Goal: Task Accomplishment & Management: Use online tool/utility

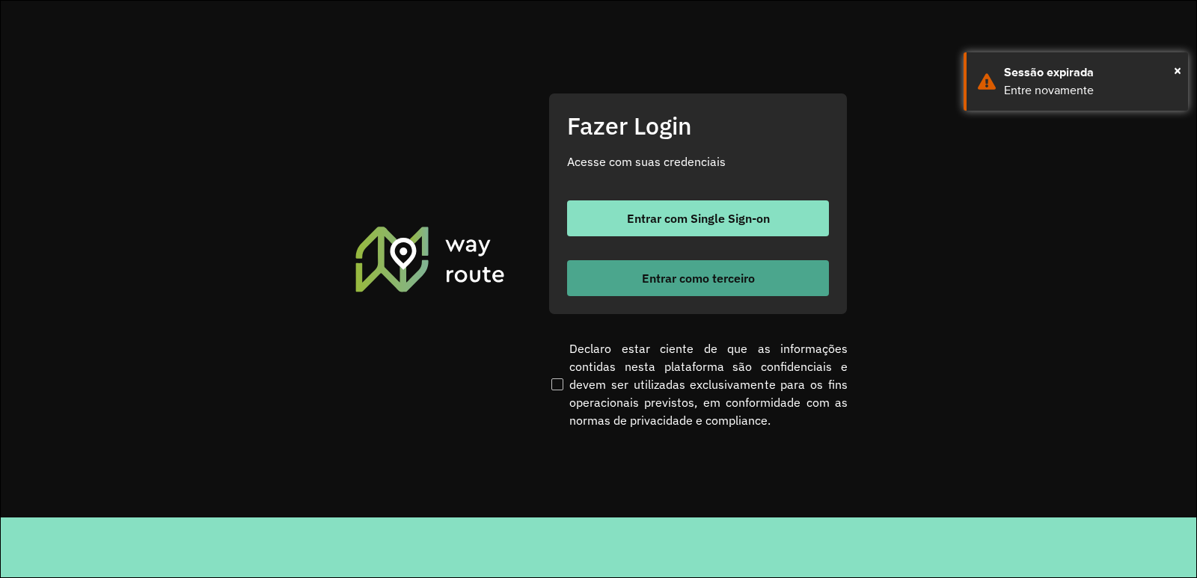
click at [666, 272] on span "Entrar como terceiro" at bounding box center [698, 278] width 113 height 12
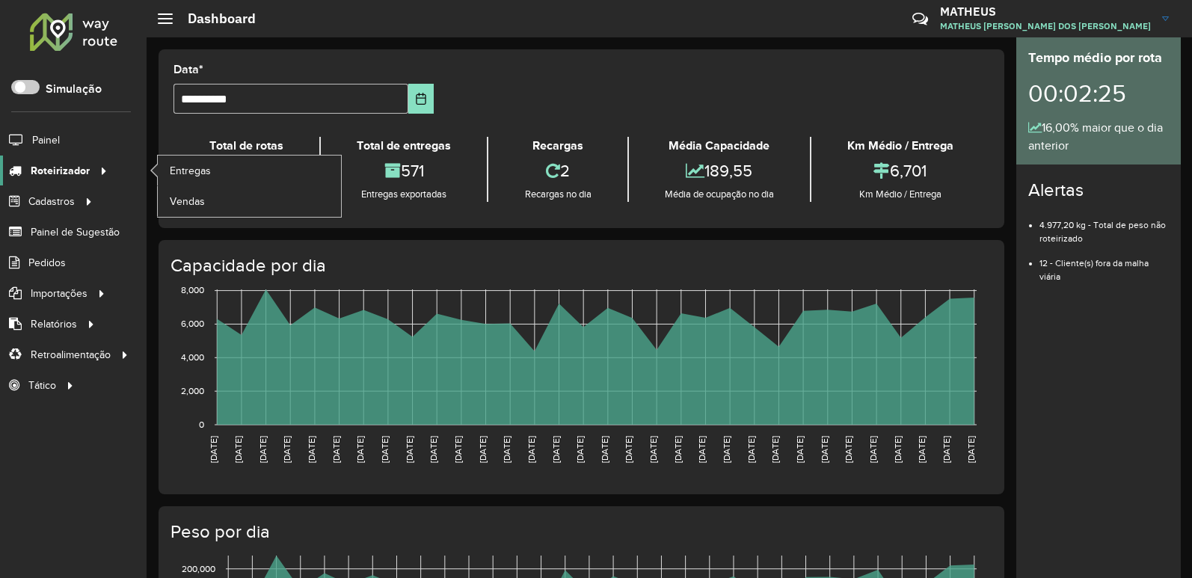
click at [78, 174] on span "Roteirizador" at bounding box center [60, 171] width 59 height 16
click at [177, 171] on span "Entregas" at bounding box center [191, 171] width 43 height 16
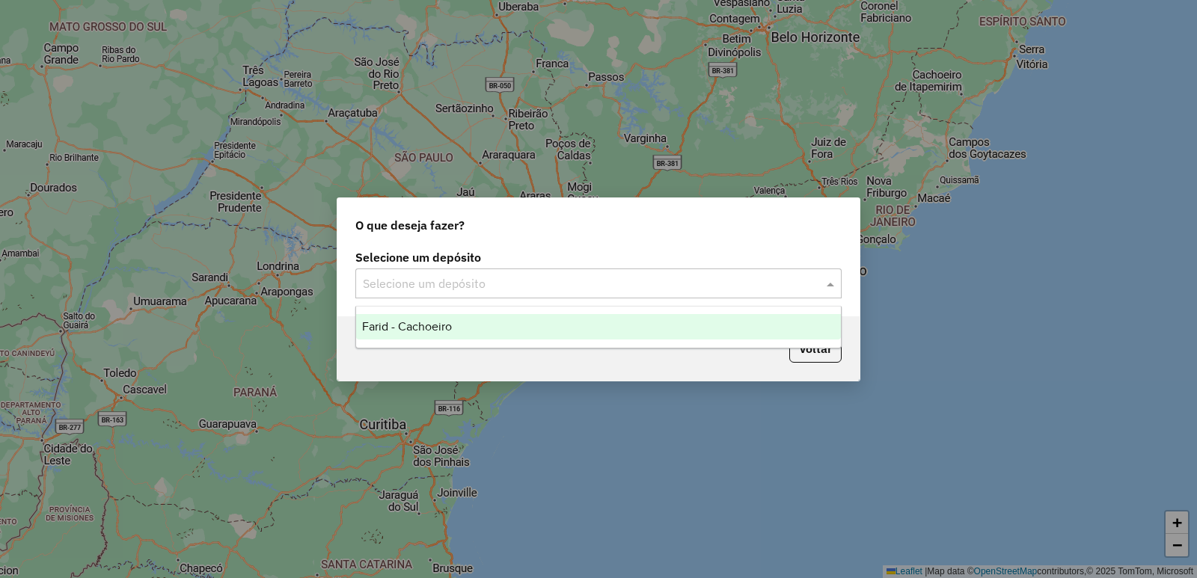
click at [502, 282] on input "text" at bounding box center [583, 284] width 441 height 18
click at [487, 323] on div "Farid - Cachoeiro" at bounding box center [598, 326] width 485 height 25
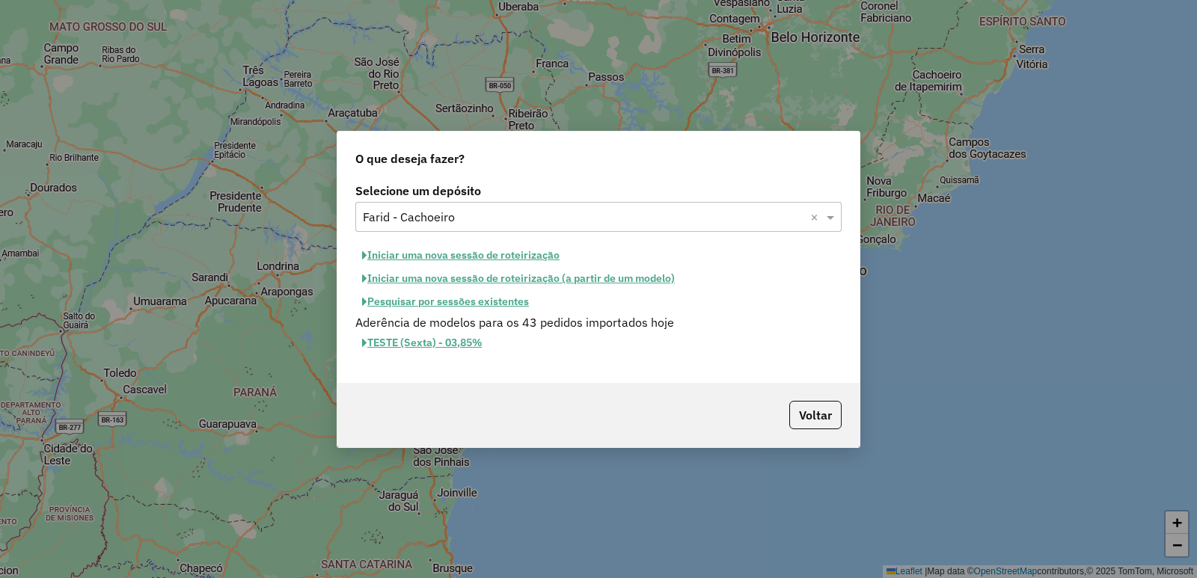
click at [416, 306] on button "Pesquisar por sessões existentes" at bounding box center [445, 301] width 180 height 23
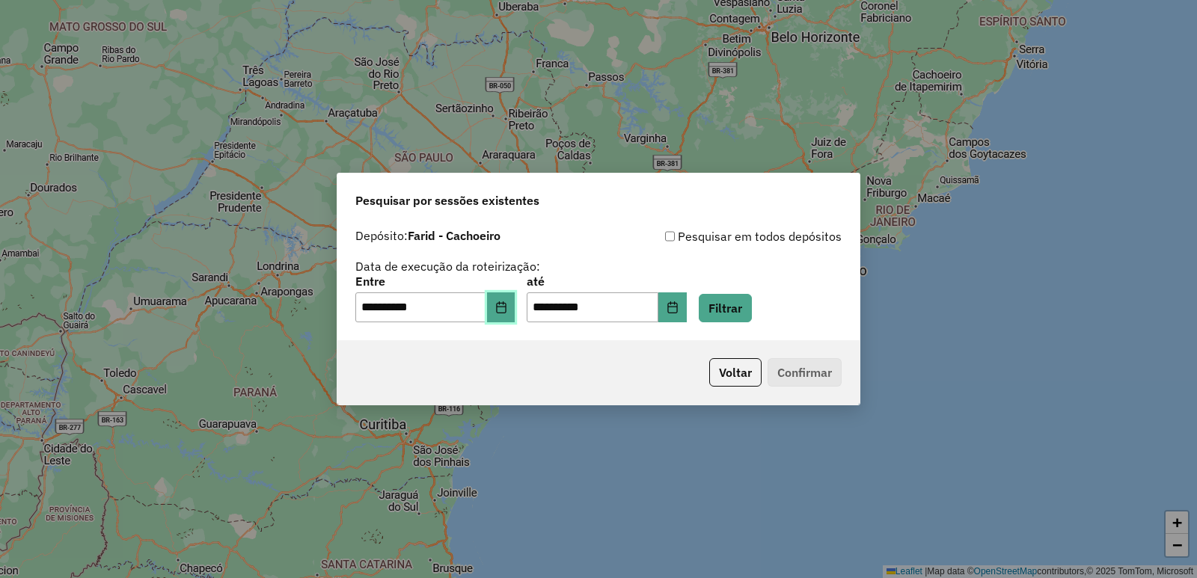
click at [507, 302] on icon "Choose Date" at bounding box center [501, 307] width 12 height 12
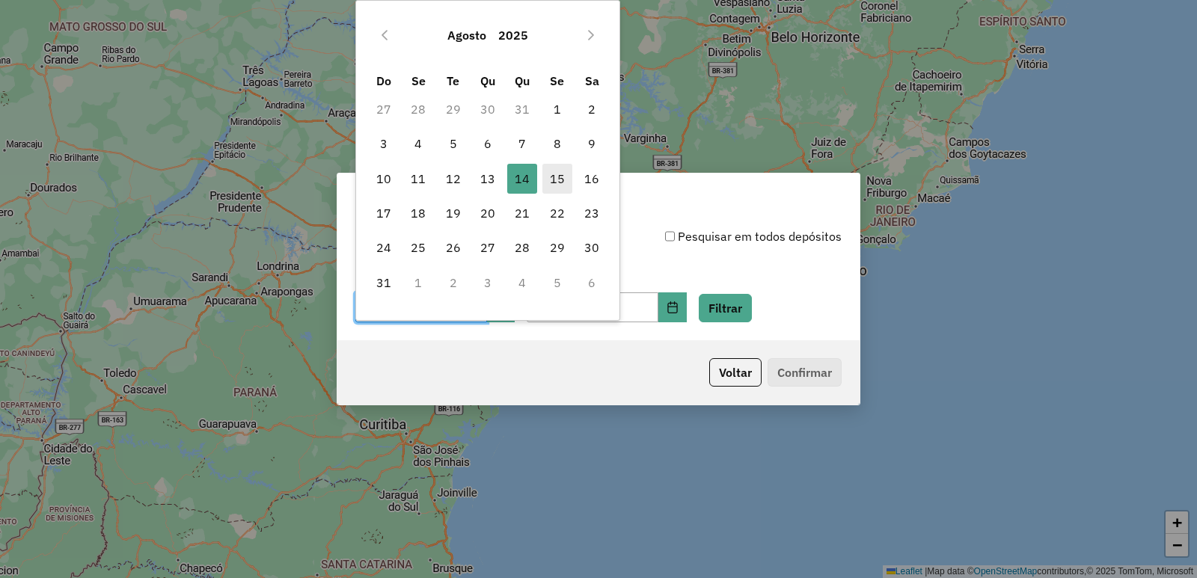
click at [554, 191] on span "15" at bounding box center [557, 179] width 30 height 30
type input "**********"
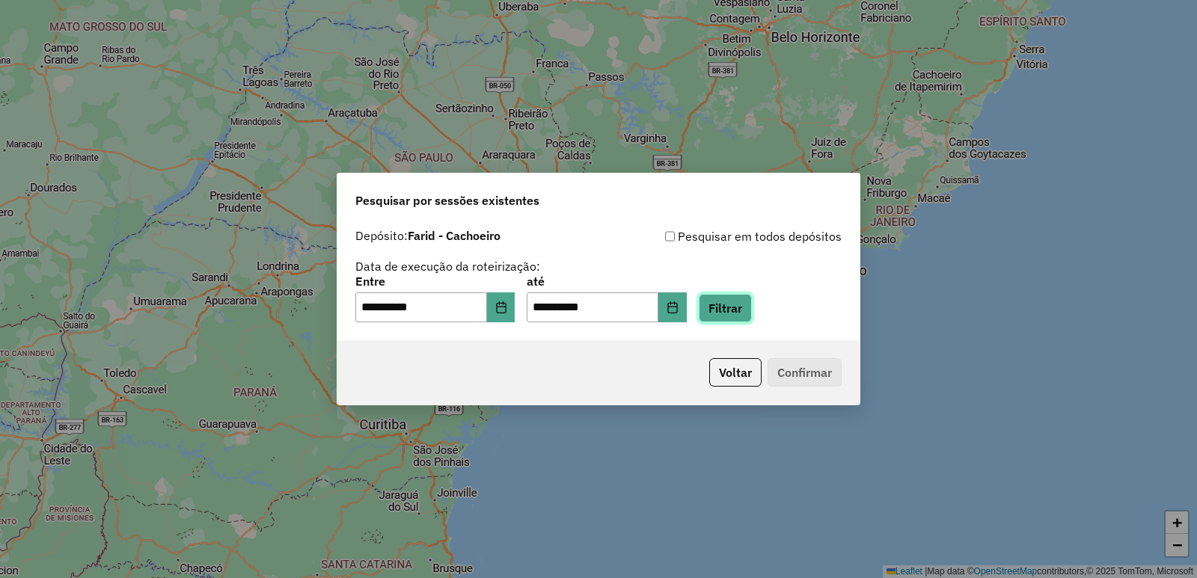
click at [752, 312] on button "Filtrar" at bounding box center [725, 308] width 53 height 28
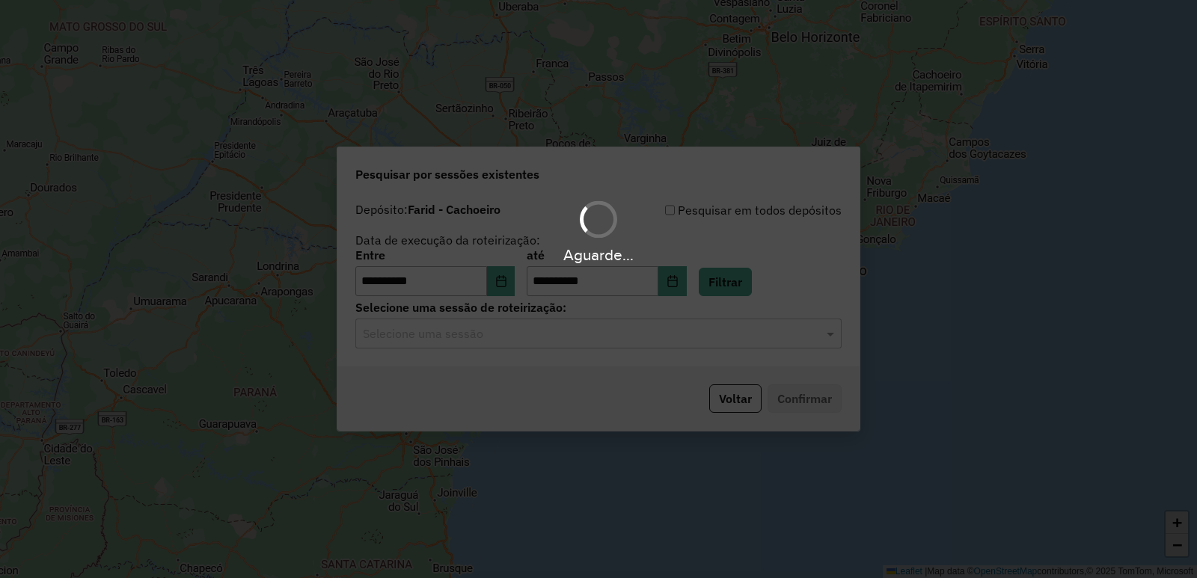
click at [483, 332] on div "Aguarde..." at bounding box center [598, 289] width 1197 height 578
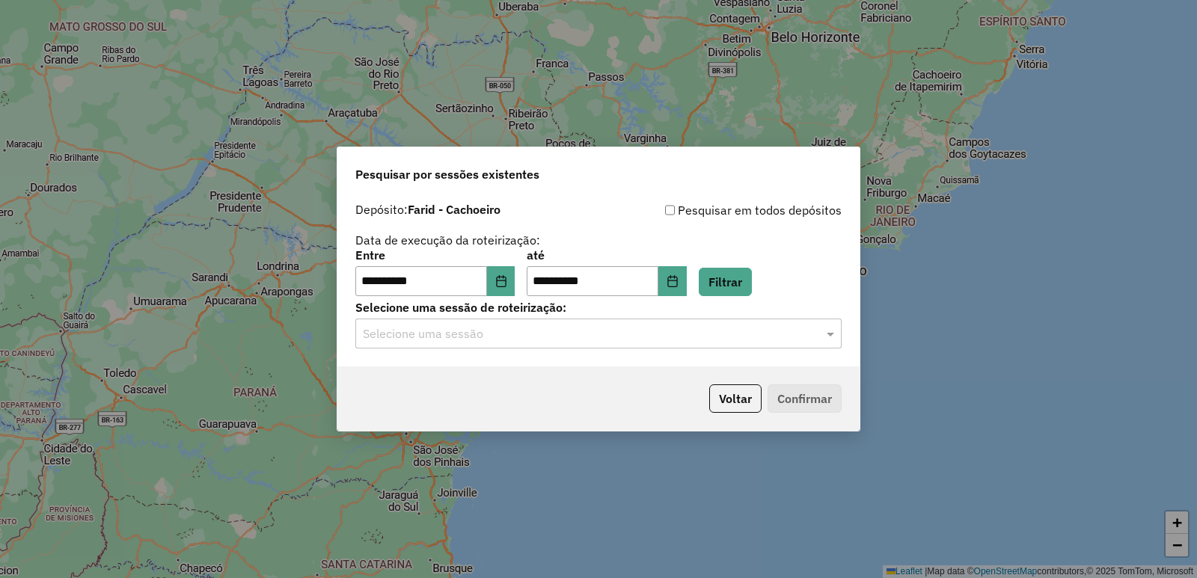
click at [483, 332] on input "text" at bounding box center [583, 334] width 441 height 18
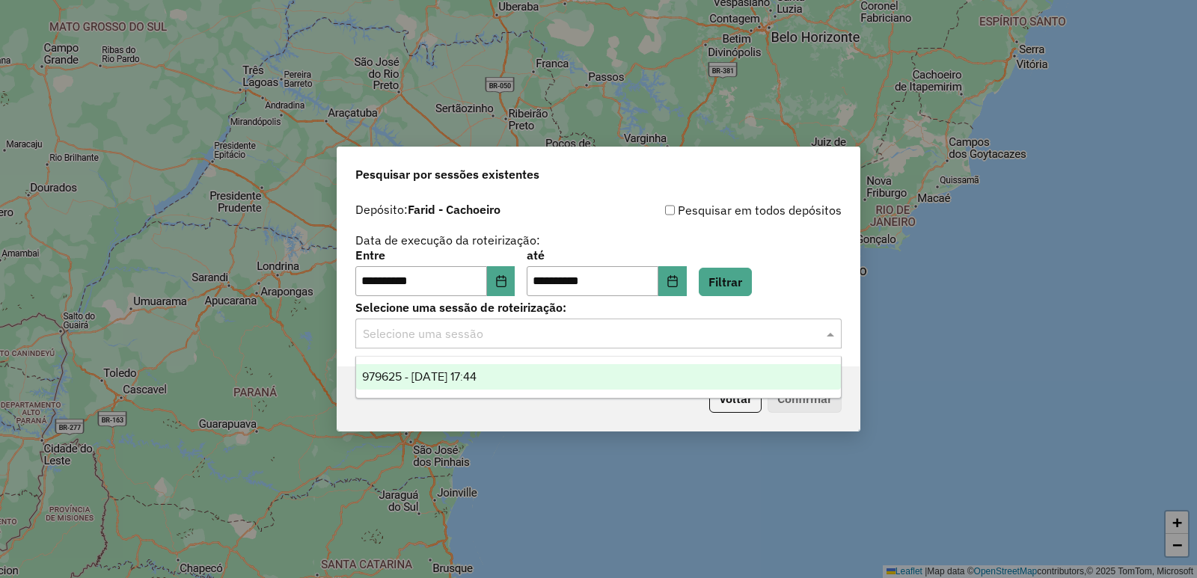
click at [504, 381] on div "979625 - [DATE] 17:44" at bounding box center [598, 376] width 485 height 25
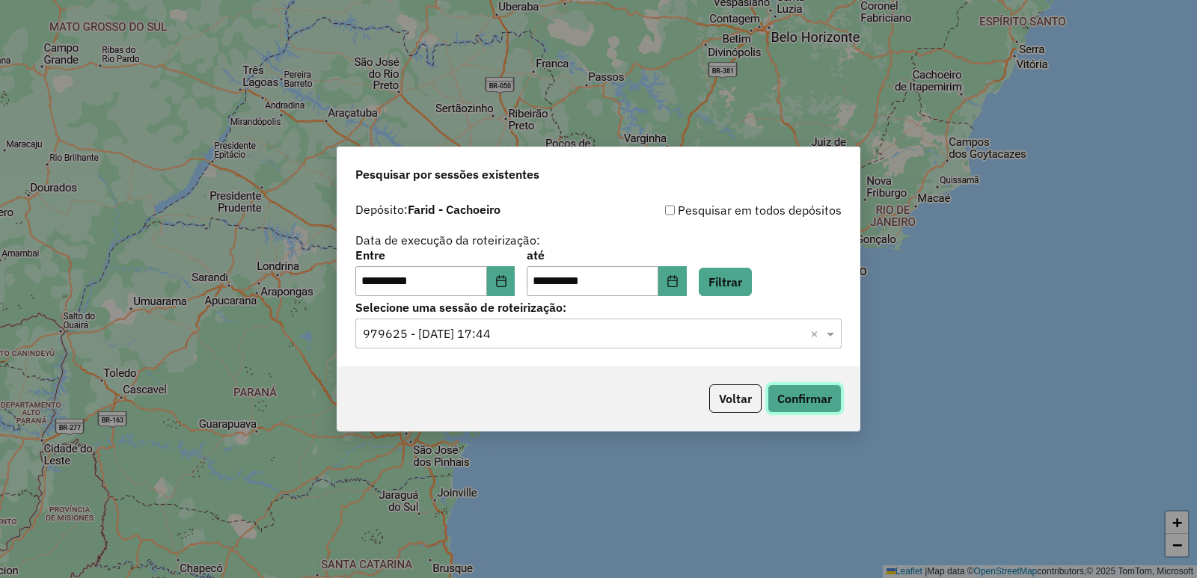
click at [798, 396] on button "Confirmar" at bounding box center [804, 398] width 74 height 28
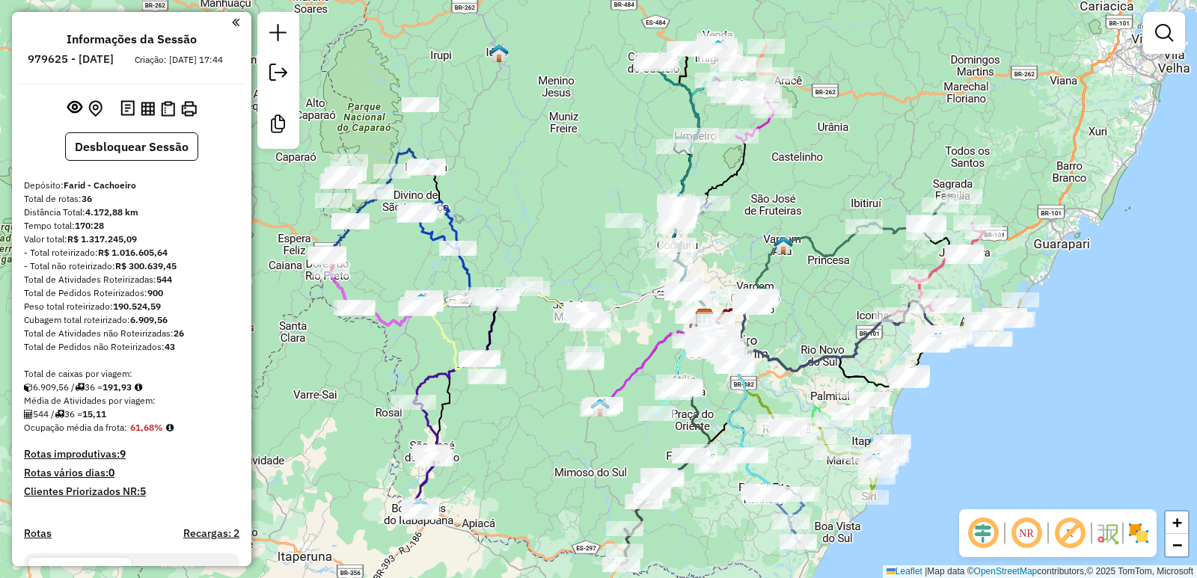
drag, startPoint x: 764, startPoint y: 120, endPoint x: 801, endPoint y: 126, distance: 37.1
click at [801, 126] on div "Janela de atendimento Grade de atendimento Capacidade Transportadoras Veículos …" at bounding box center [598, 289] width 1197 height 578
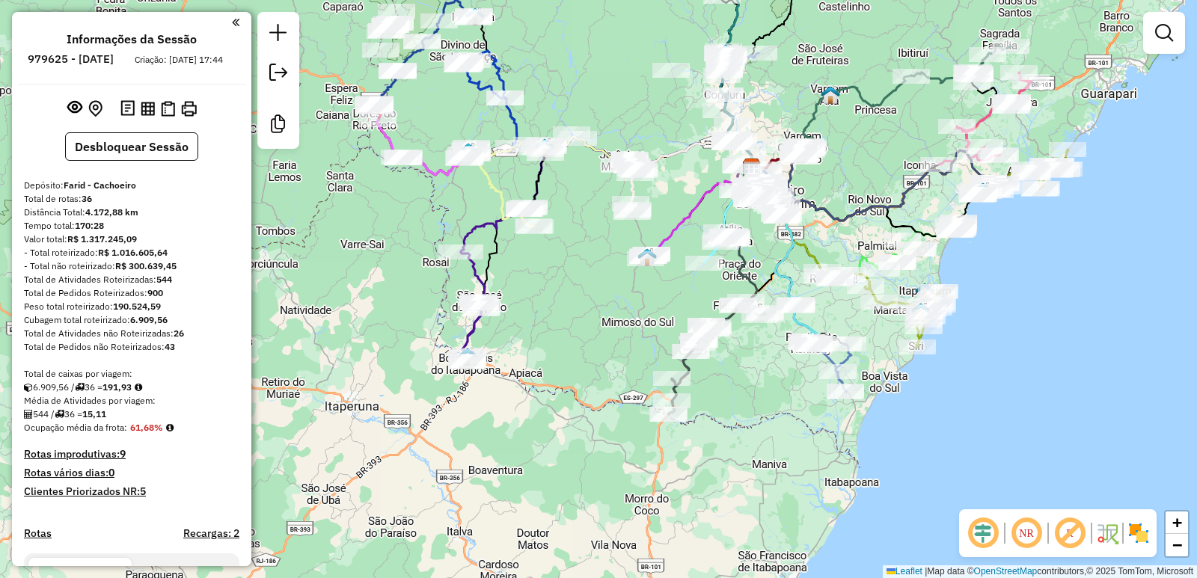
drag, startPoint x: 589, startPoint y: 115, endPoint x: 657, endPoint y: 111, distance: 68.2
click at [637, 0] on html "Aguarde... Pop-up bloqueado! Seu navegador bloqueou automáticamente a abertura …" at bounding box center [598, 289] width 1197 height 578
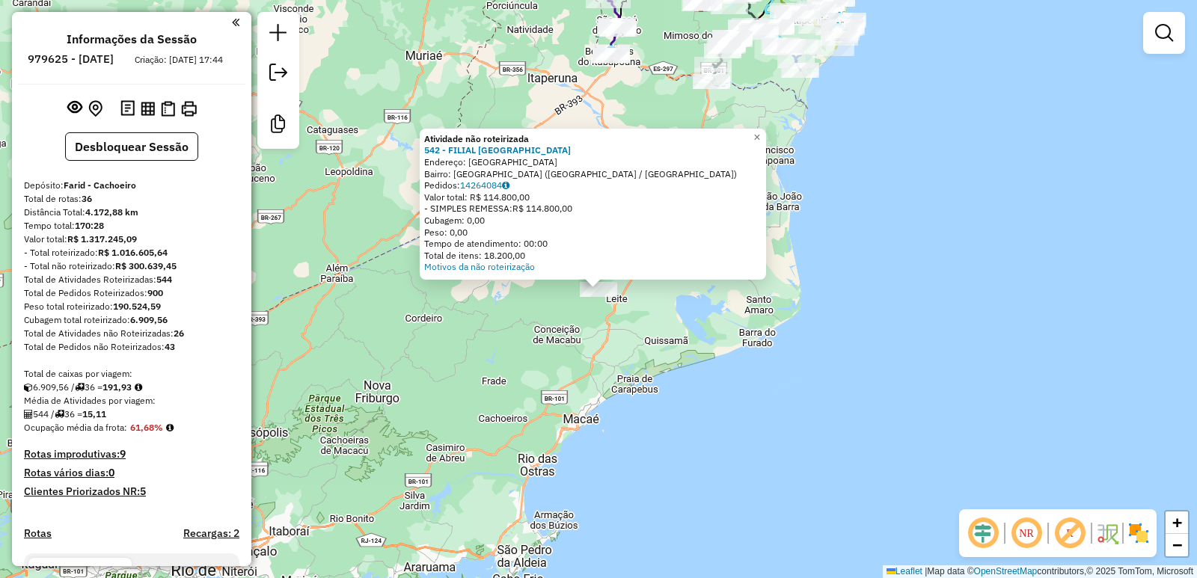
click at [528, 337] on div "Atividade não roteirizada 542 - FILIAL NOVA RIO Endereço: RIO SAO PAULO 6011 Ba…" at bounding box center [598, 289] width 1197 height 578
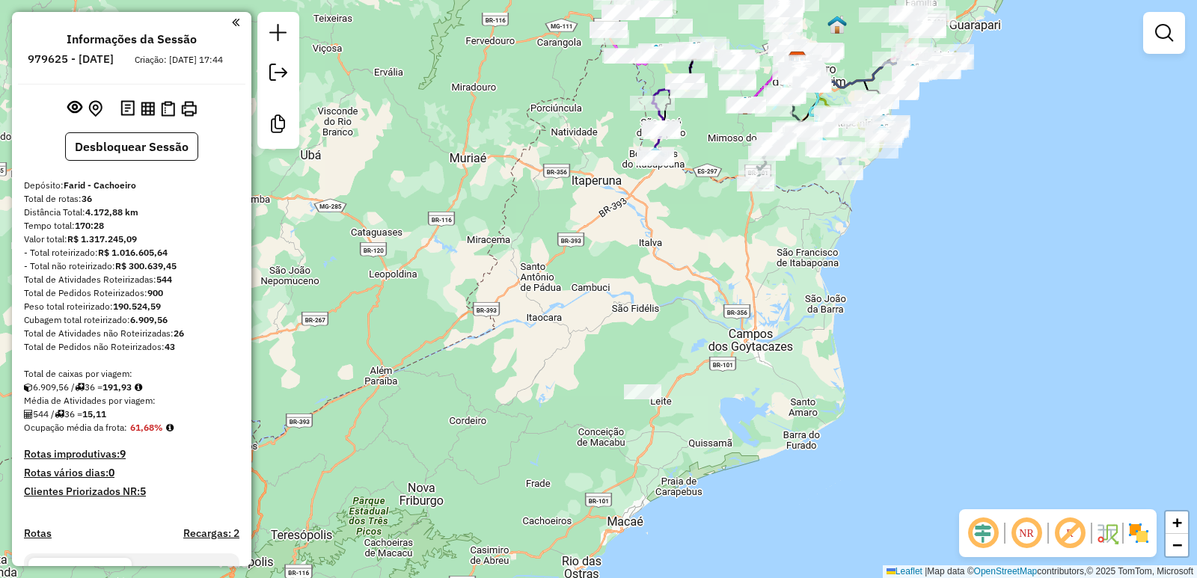
drag, startPoint x: 573, startPoint y: 162, endPoint x: 619, endPoint y: 266, distance: 114.2
click at [619, 266] on div "Janela de atendimento Grade de atendimento Capacidade Transportadoras Veículos …" at bounding box center [598, 289] width 1197 height 578
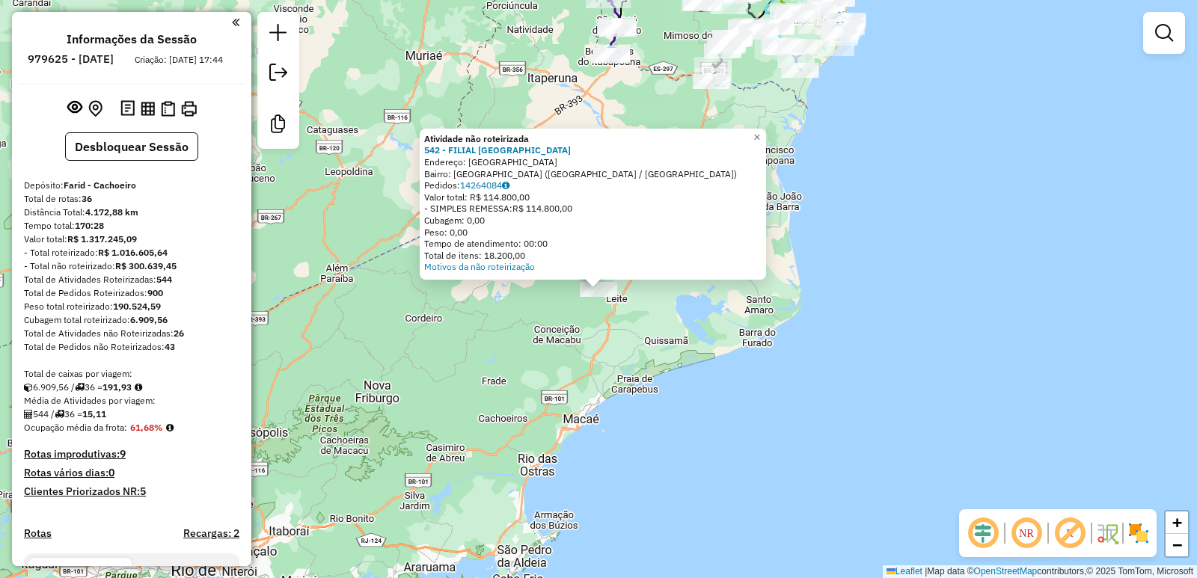
click at [536, 346] on div "Atividade não roteirizada 542 - FILIAL NOVA RIO Endereço: RIO SAO PAULO 6011 Ba…" at bounding box center [598, 289] width 1197 height 578
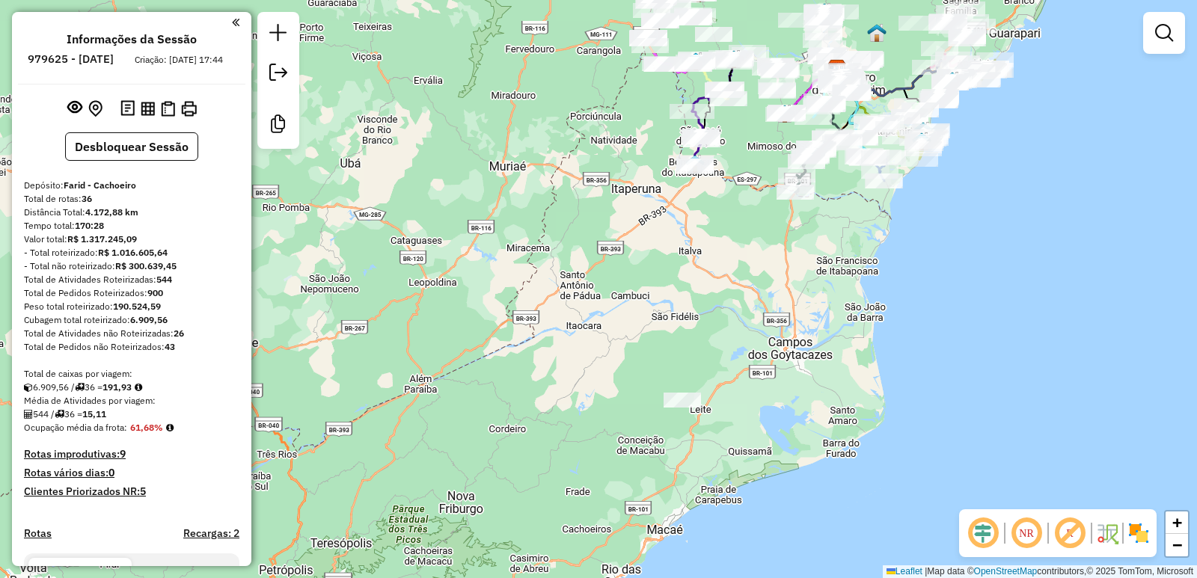
drag, startPoint x: 548, startPoint y: 252, endPoint x: 631, endPoint y: 363, distance: 138.8
click at [631, 363] on div "Janela de atendimento Grade de atendimento Capacidade Transportadoras Veículos …" at bounding box center [598, 289] width 1197 height 578
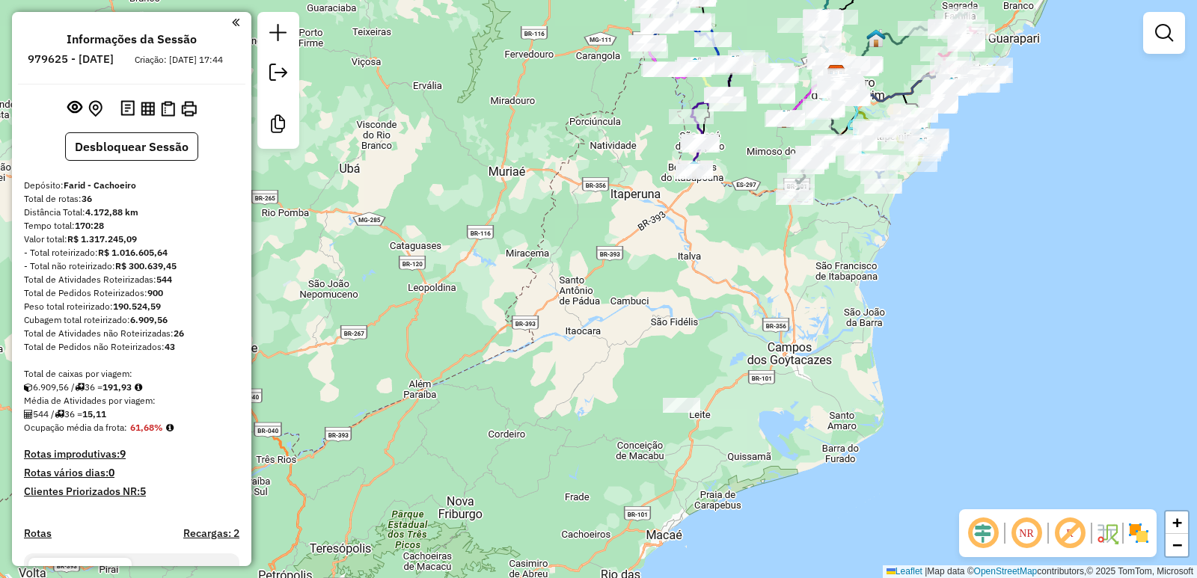
drag, startPoint x: 654, startPoint y: 203, endPoint x: 705, endPoint y: 306, distance: 114.7
click at [700, 342] on div "Janela de atendimento Grade de atendimento Capacidade Transportadoras Veículos …" at bounding box center [598, 289] width 1197 height 578
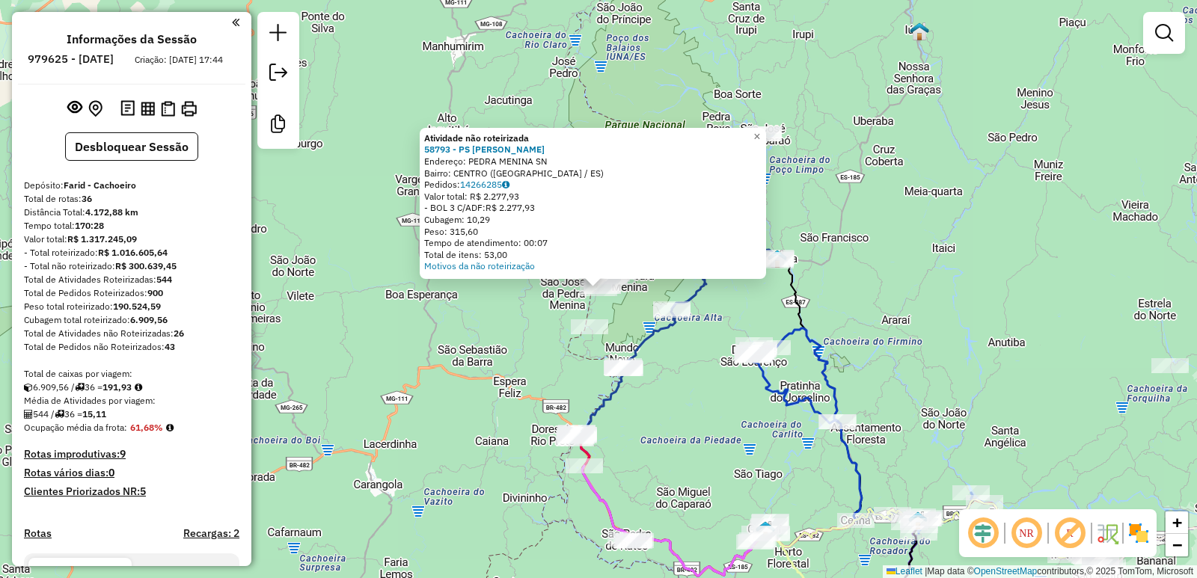
click at [896, 203] on div "Atividade não roteirizada 58793 - PS BARROS BORGES Endereço: PEDRA MENINA SN Ba…" at bounding box center [598, 289] width 1197 height 578
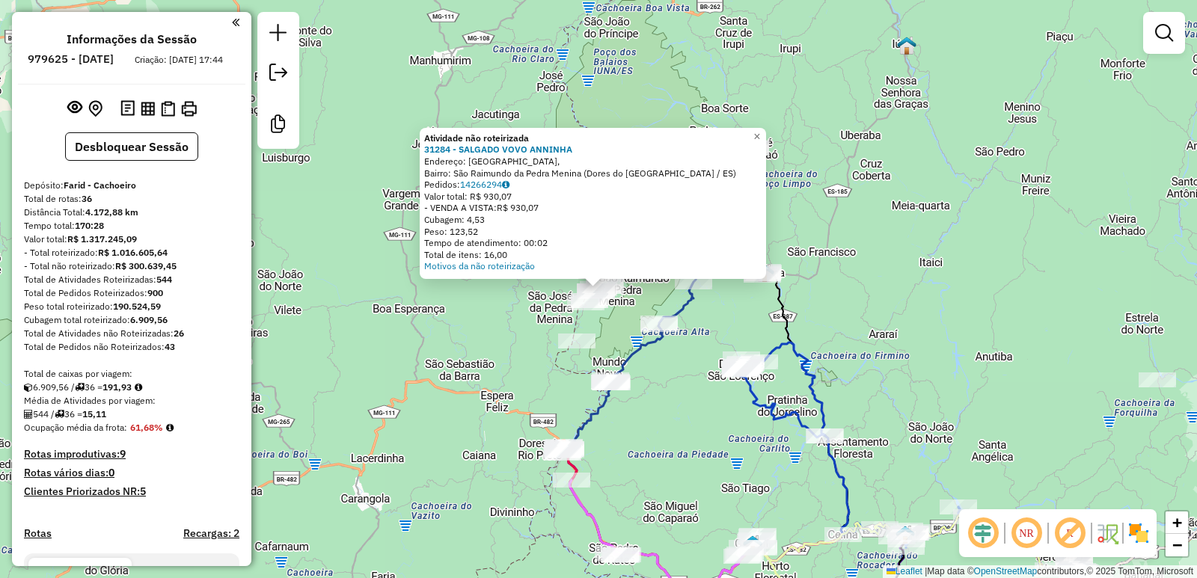
click at [896, 244] on div "Atividade não roteirizada 31284 - SALGADO VOVO ANNINHA Endereço: Rua Beira Rio,…" at bounding box center [598, 289] width 1197 height 578
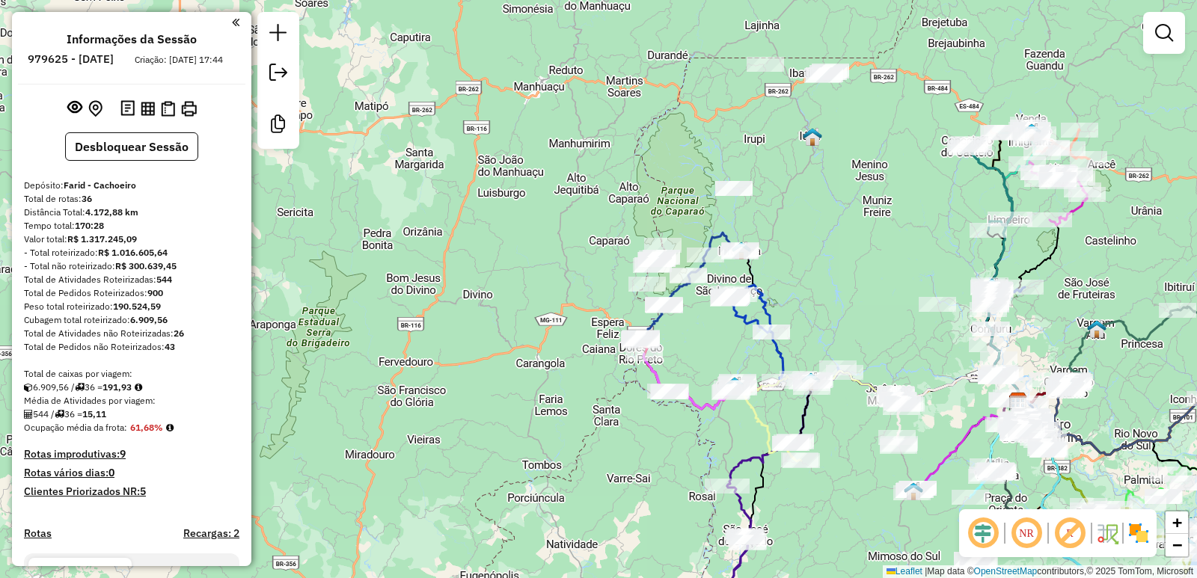
drag, startPoint x: 904, startPoint y: 161, endPoint x: 853, endPoint y: 178, distance: 53.0
click at [869, 195] on div "Janela de atendimento Grade de atendimento Capacidade Transportadoras Veículos …" at bounding box center [598, 289] width 1197 height 578
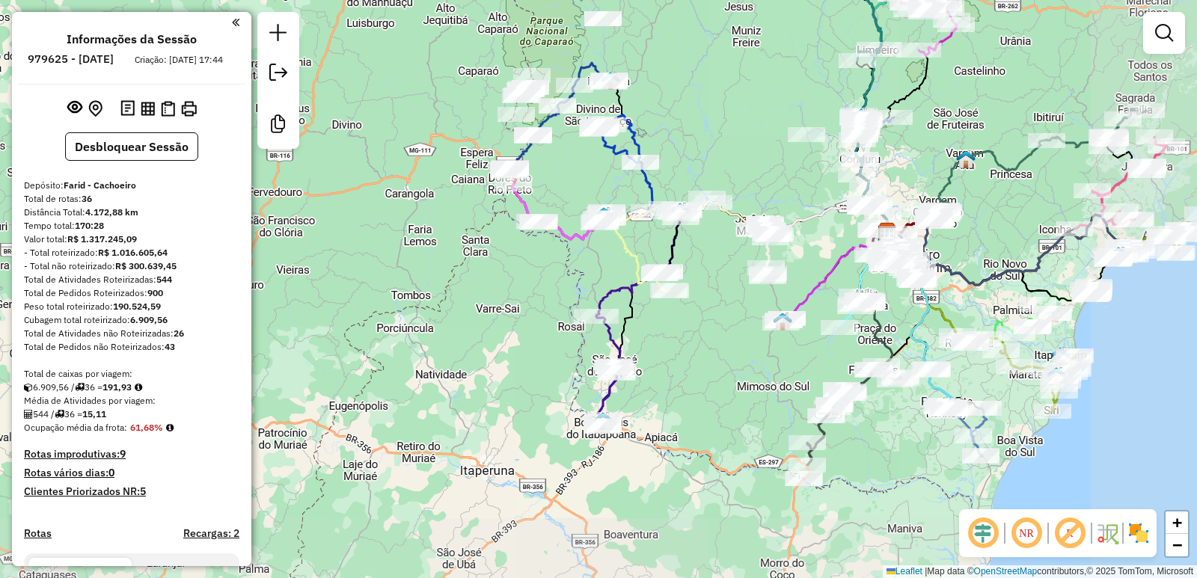
drag, startPoint x: 909, startPoint y: 257, endPoint x: 783, endPoint y: 64, distance: 230.3
click at [750, 57] on div "Janela de atendimento Grade de atendimento Capacidade Transportadoras Veículos …" at bounding box center [598, 289] width 1197 height 578
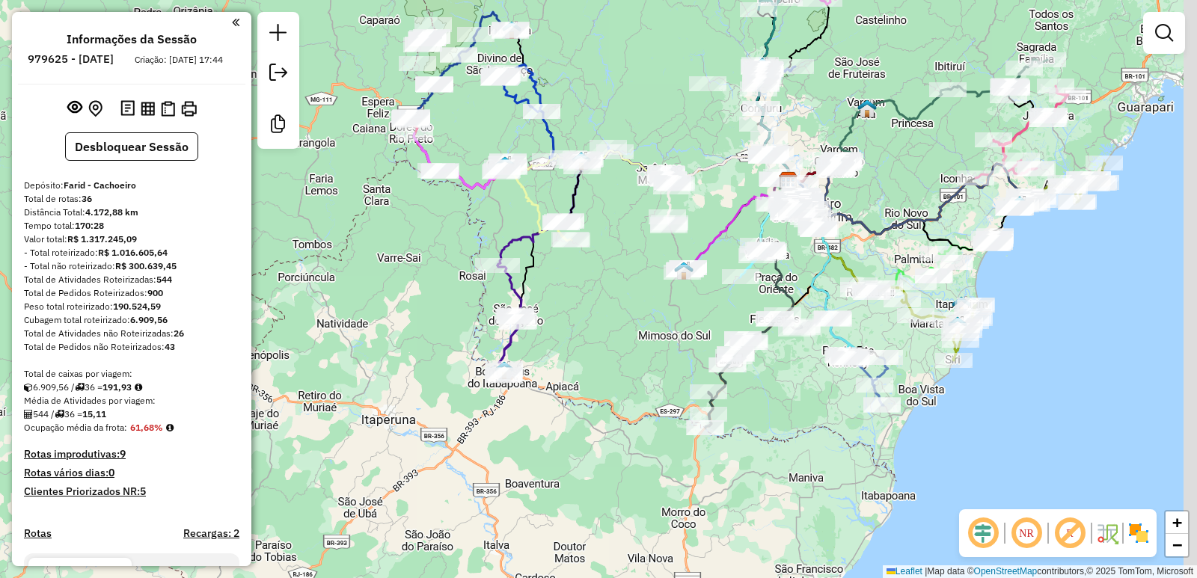
drag, startPoint x: 969, startPoint y: 135, endPoint x: 876, endPoint y: 101, distance: 98.9
click at [877, 103] on icon at bounding box center [867, 135] width 159 height 93
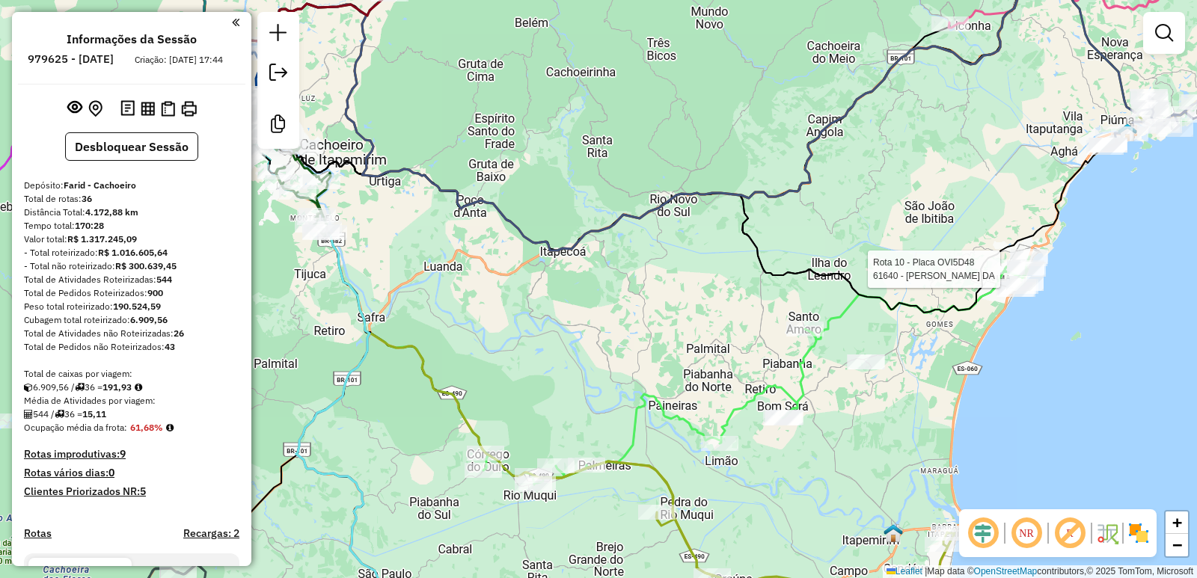
select select "**********"
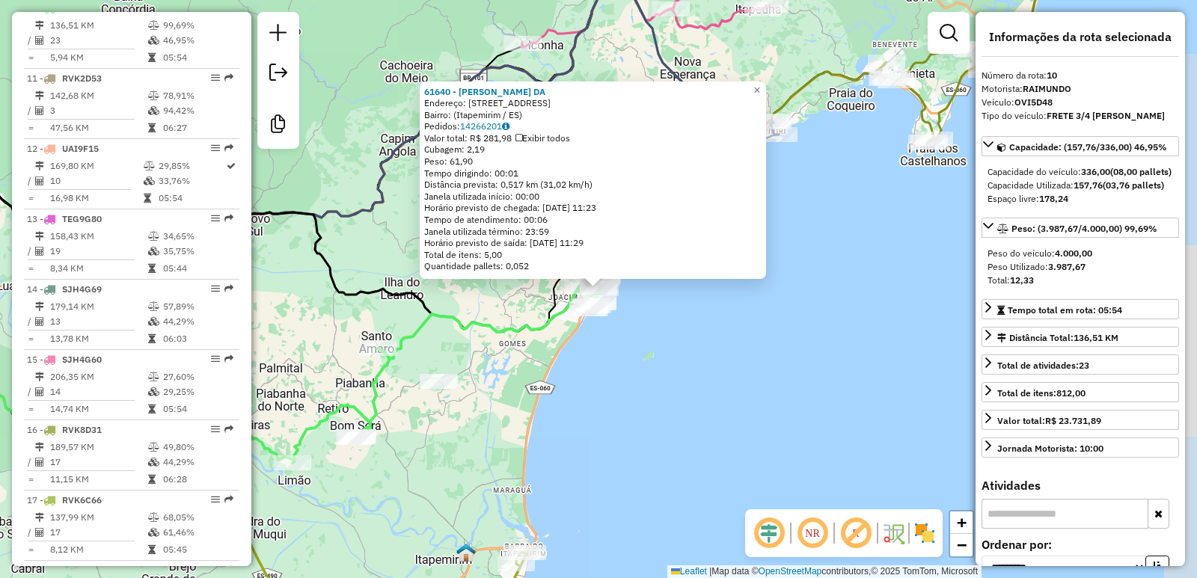
scroll to position [1222, 0]
click at [534, 363] on div "61640 - IVANETE RODRIGUES DA Endereço: Rua Verdes Mares, 7 Bairro: (Itapemirim …" at bounding box center [598, 289] width 1197 height 578
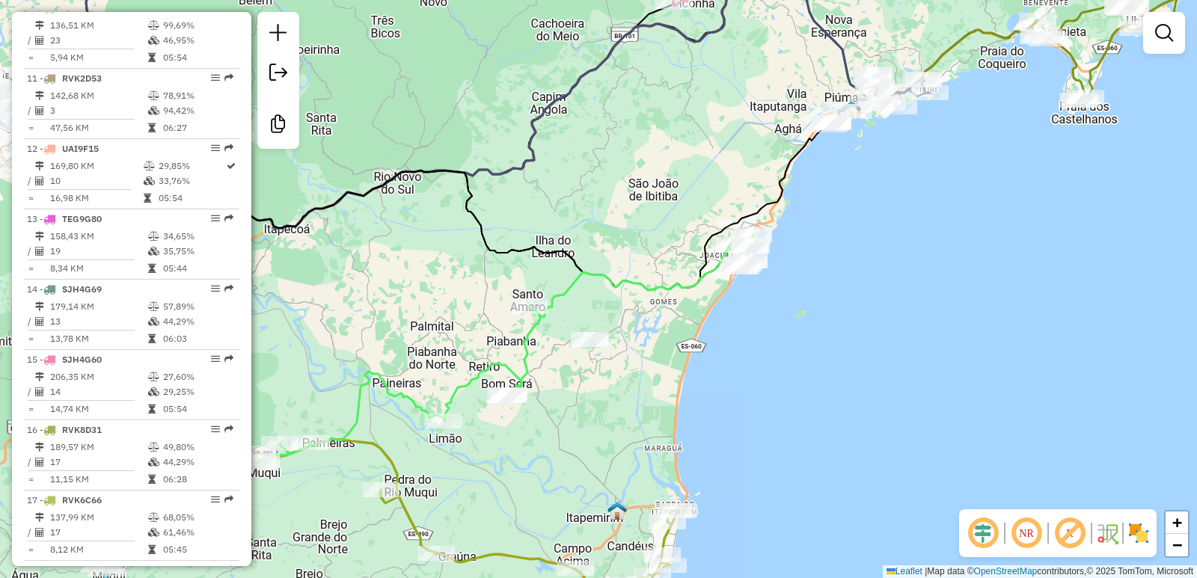
drag, startPoint x: 476, startPoint y: 285, endPoint x: 820, endPoint y: 181, distance: 358.7
click at [814, 183] on div "Janela de atendimento Grade de atendimento Capacidade Transportadoras Veículos …" at bounding box center [598, 289] width 1197 height 578
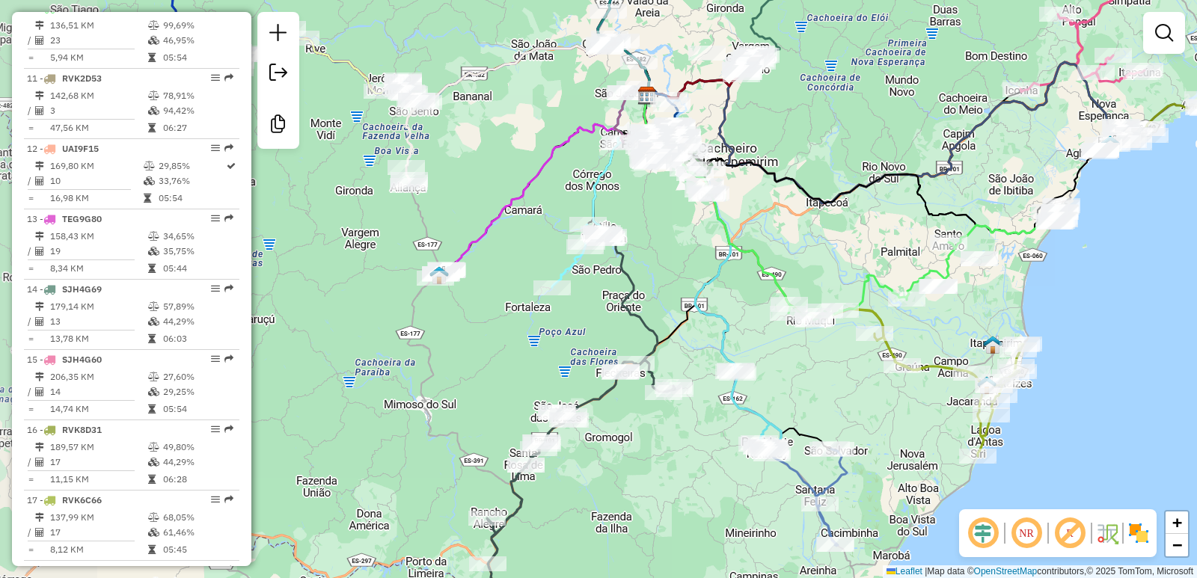
drag, startPoint x: 675, startPoint y: 170, endPoint x: 866, endPoint y: 193, distance: 192.9
click at [866, 193] on icon at bounding box center [850, 165] width 412 height 138
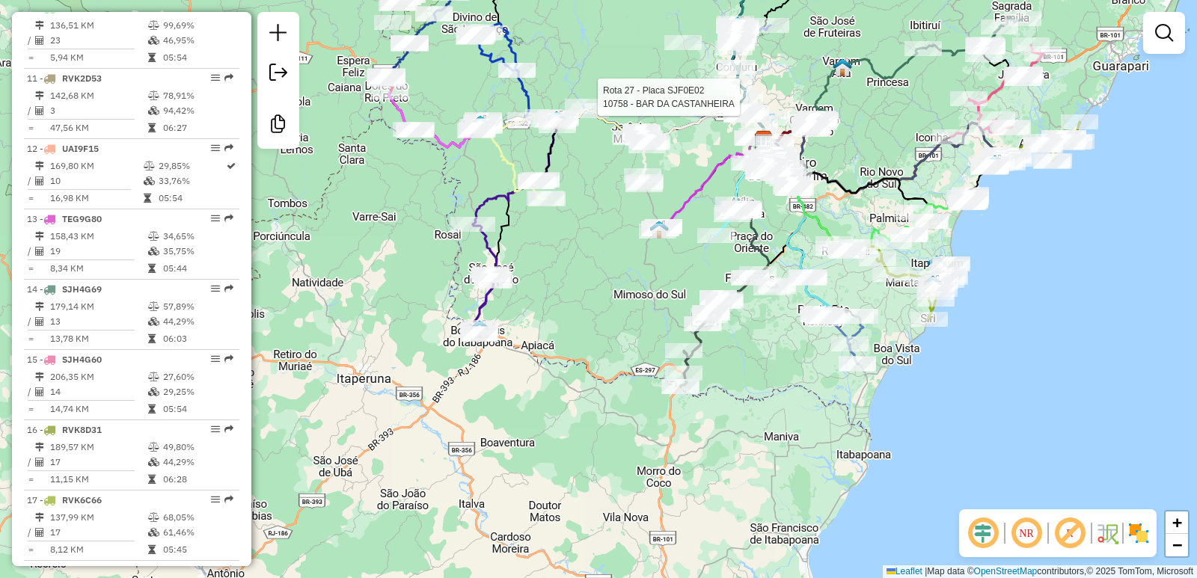
select select "**********"
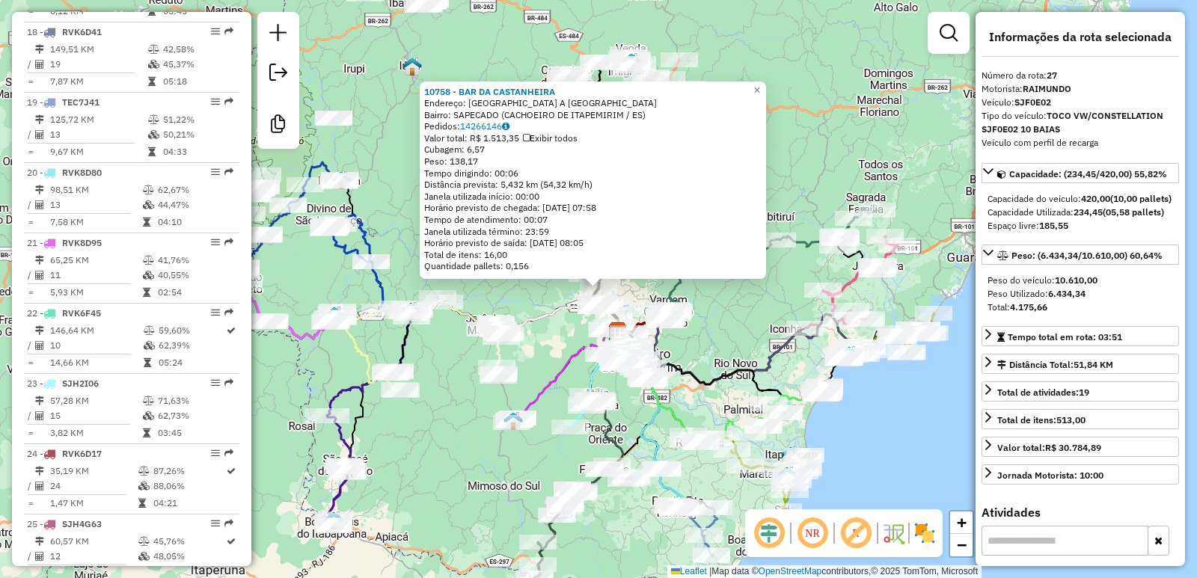
scroll to position [2417, 0]
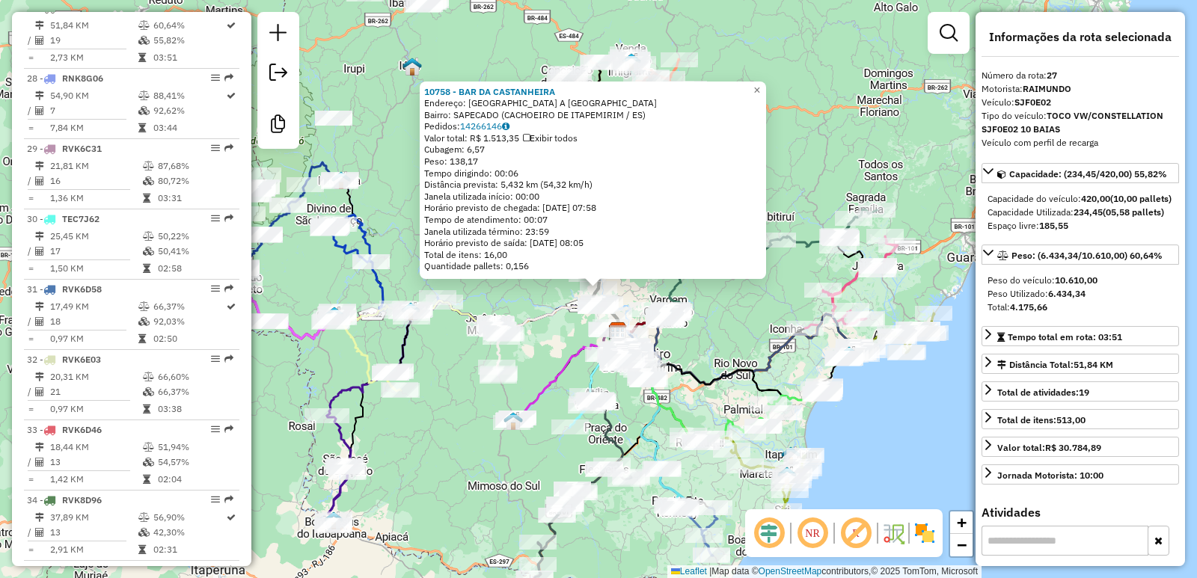
click at [551, 282] on div "10758 - BAR DA CASTANHEIRA Endereço: RUA BR CACHOEIRO A CASTELO SN Bairro: SAPE…" at bounding box center [598, 289] width 1197 height 578
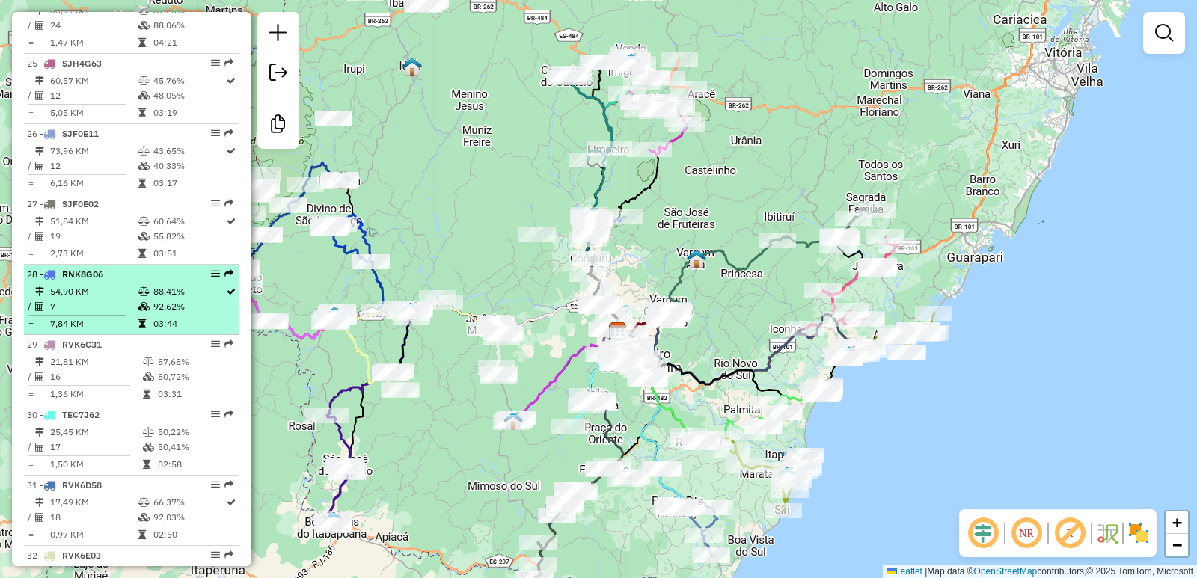
scroll to position [2244, 0]
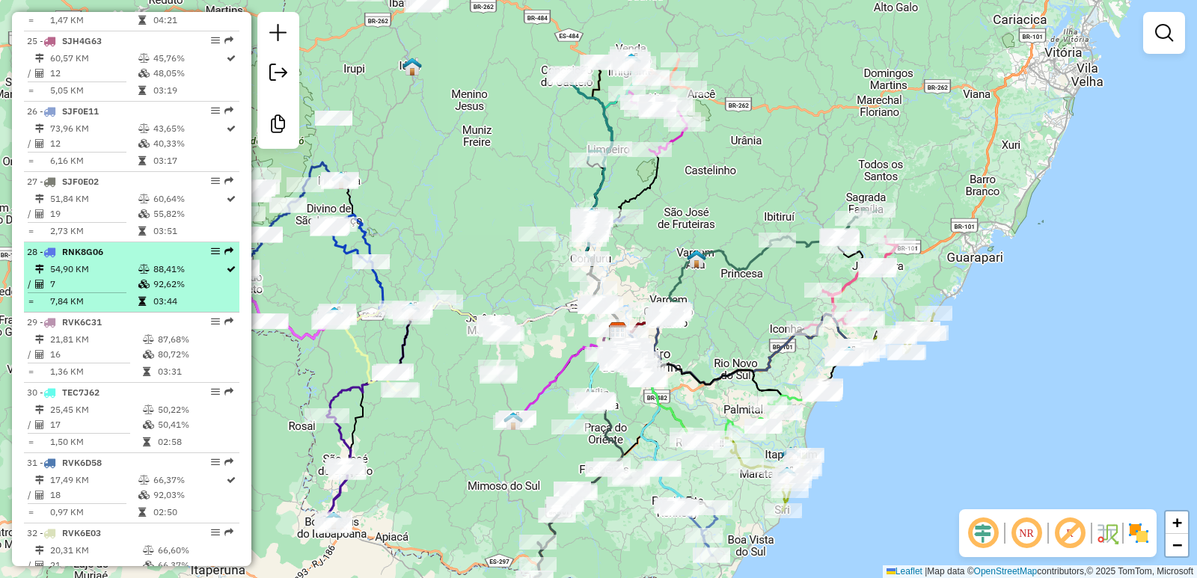
click at [211, 256] on em at bounding box center [215, 251] width 9 height 9
select select "**********"
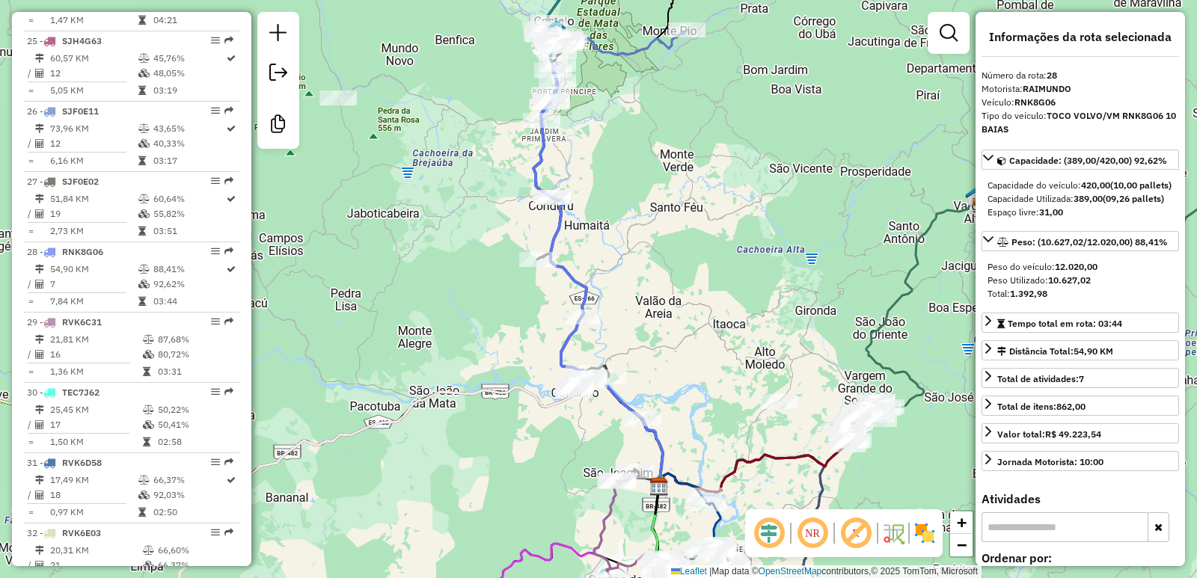
drag, startPoint x: 1052, startPoint y: 293, endPoint x: 1097, endPoint y: 295, distance: 44.2
click at [1097, 272] on span "Peso do veículo: 12.020,00" at bounding box center [1042, 266] width 110 height 11
drag, startPoint x: 1046, startPoint y: 309, endPoint x: 1104, endPoint y: 313, distance: 58.5
click at [1104, 287] on div "Peso Utilizado: 10.627,02" at bounding box center [1079, 280] width 185 height 13
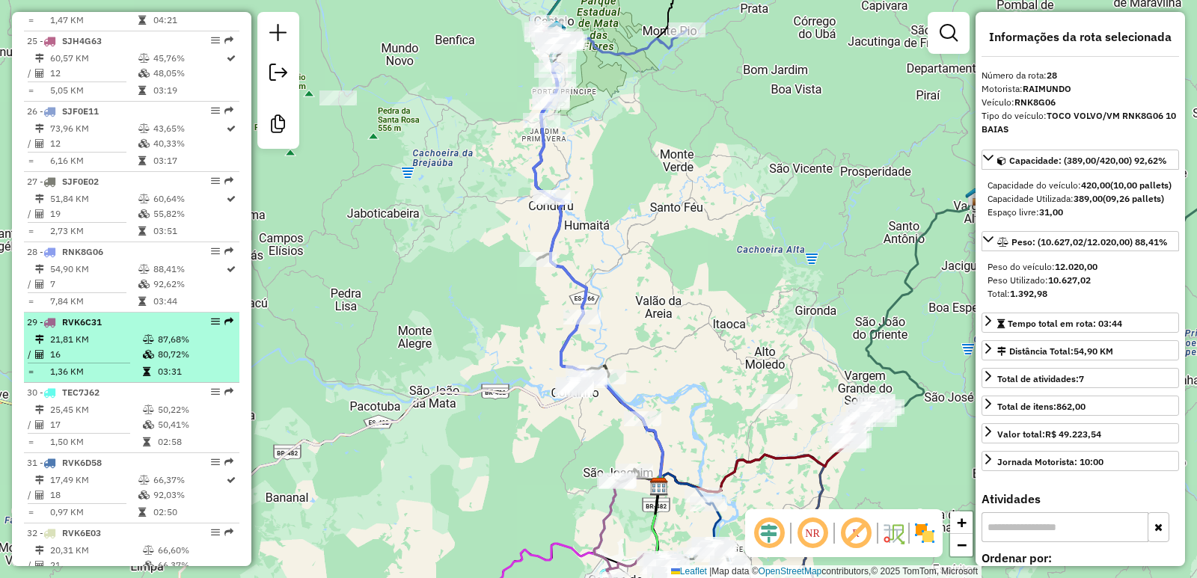
click at [185, 347] on td "87,68%" at bounding box center [195, 339] width 76 height 15
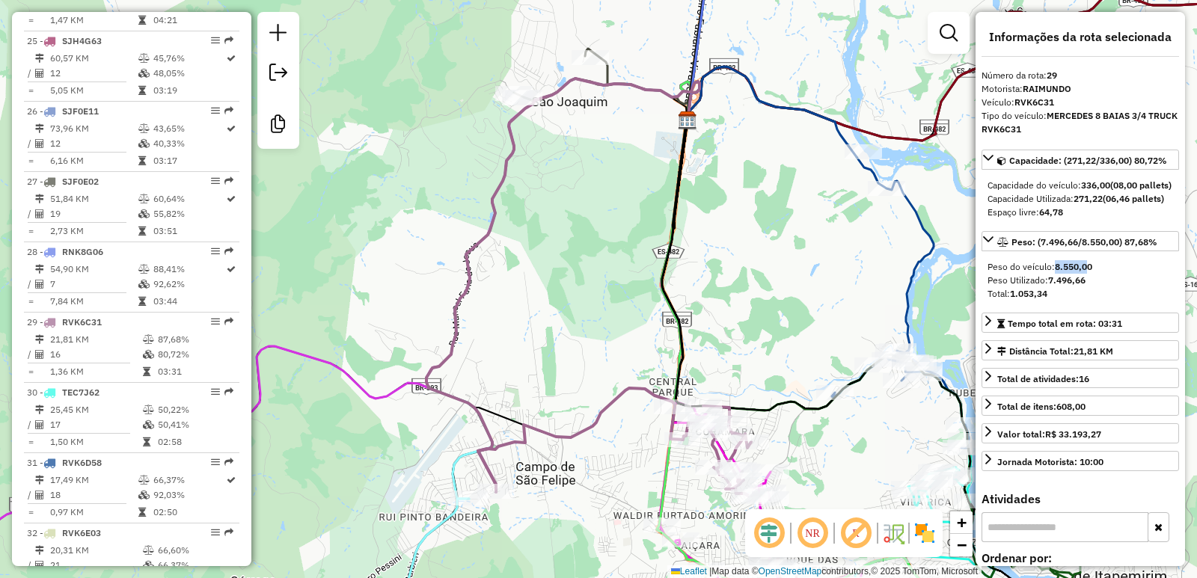
drag, startPoint x: 1050, startPoint y: 289, endPoint x: 1071, endPoint y: 303, distance: 24.9
click at [1089, 272] on span "Peso do veículo: 8.550,00" at bounding box center [1039, 266] width 105 height 11
drag, startPoint x: 1046, startPoint y: 307, endPoint x: 1063, endPoint y: 316, distance: 19.1
click at [1091, 287] on div "Peso Utilizado: 7.496,66" at bounding box center [1079, 280] width 185 height 13
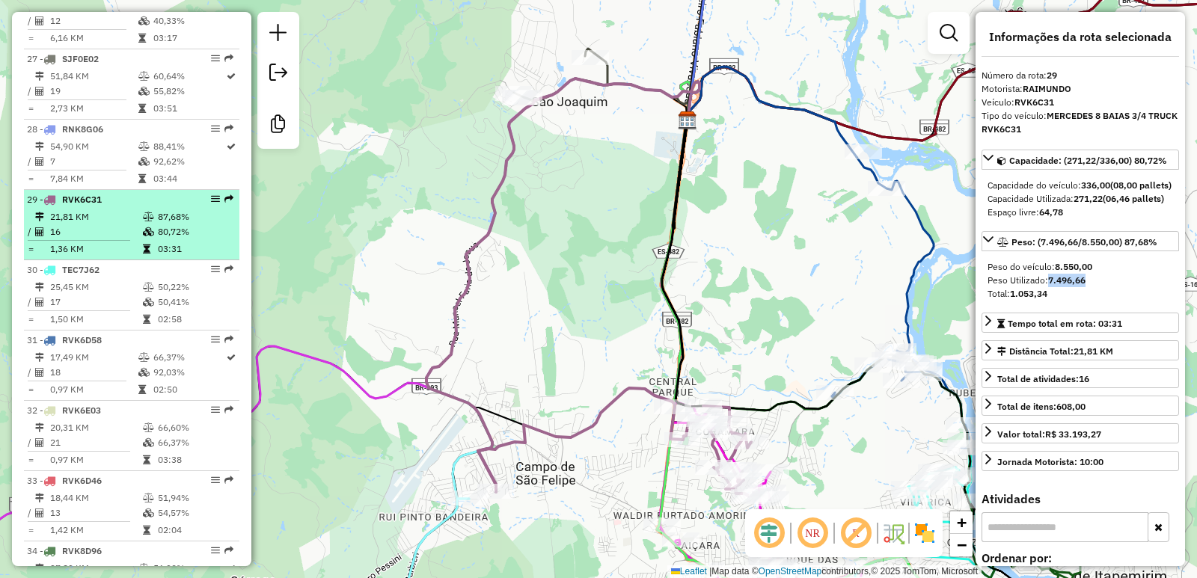
scroll to position [2394, 0]
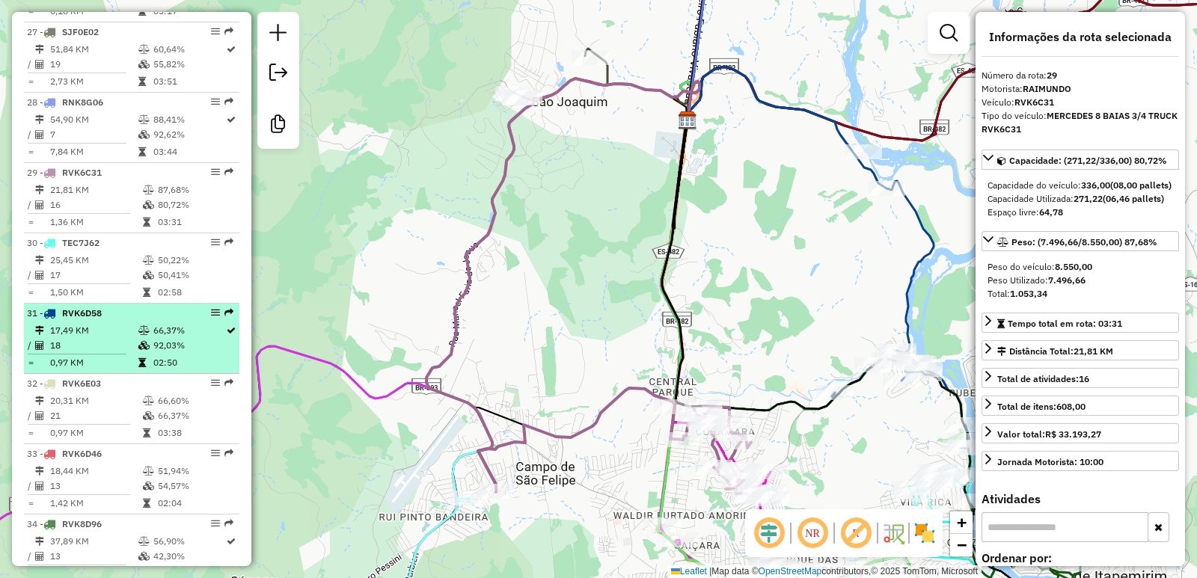
click at [165, 338] on td "66,37%" at bounding box center [189, 330] width 73 height 15
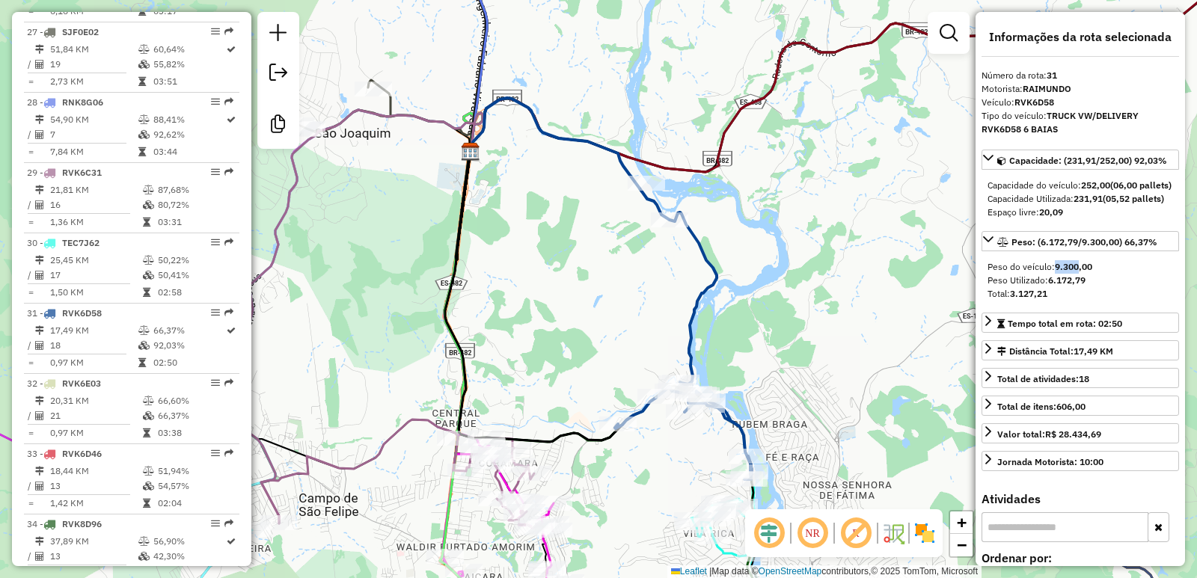
drag, startPoint x: 1055, startPoint y: 295, endPoint x: 1078, endPoint y: 295, distance: 23.2
click at [1078, 272] on strong "9.300,00" at bounding box center [1073, 266] width 37 height 11
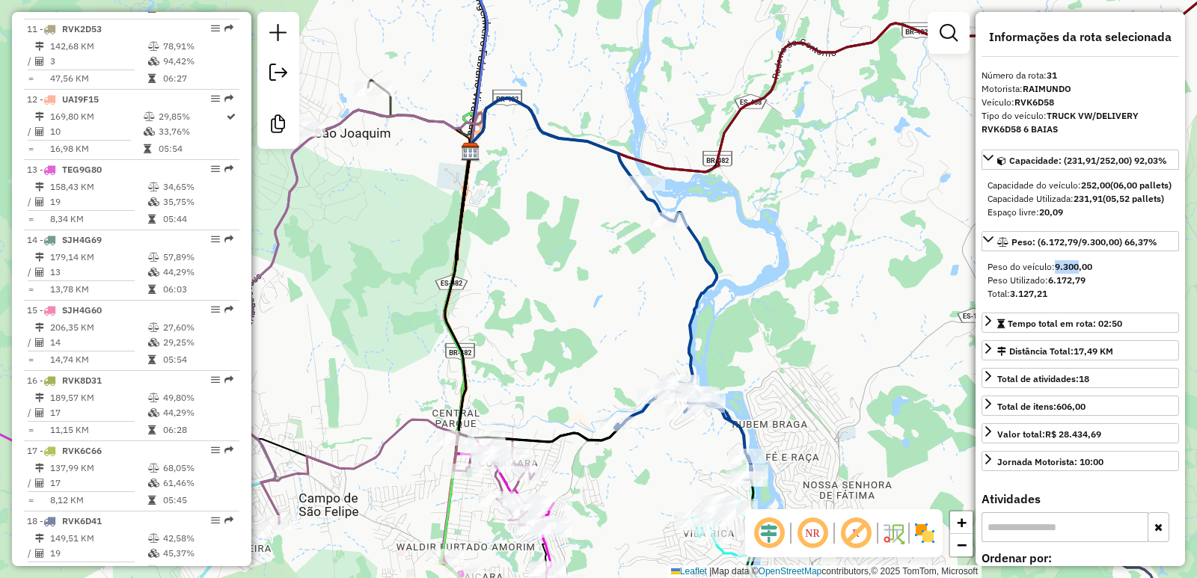
scroll to position [1197, 0]
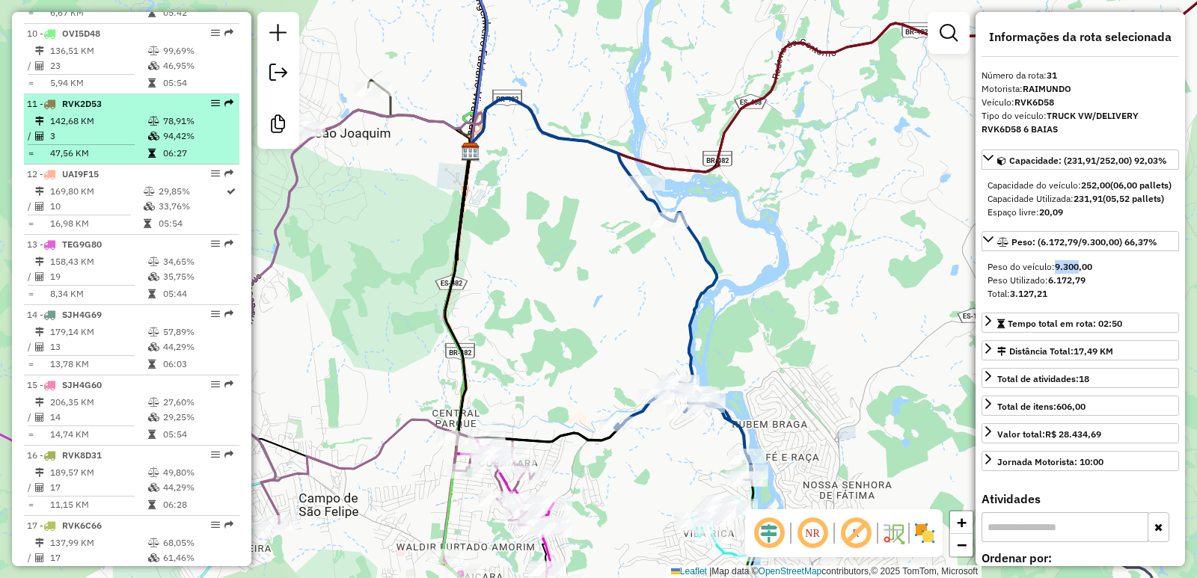
click at [157, 144] on td at bounding box center [154, 136] width 15 height 15
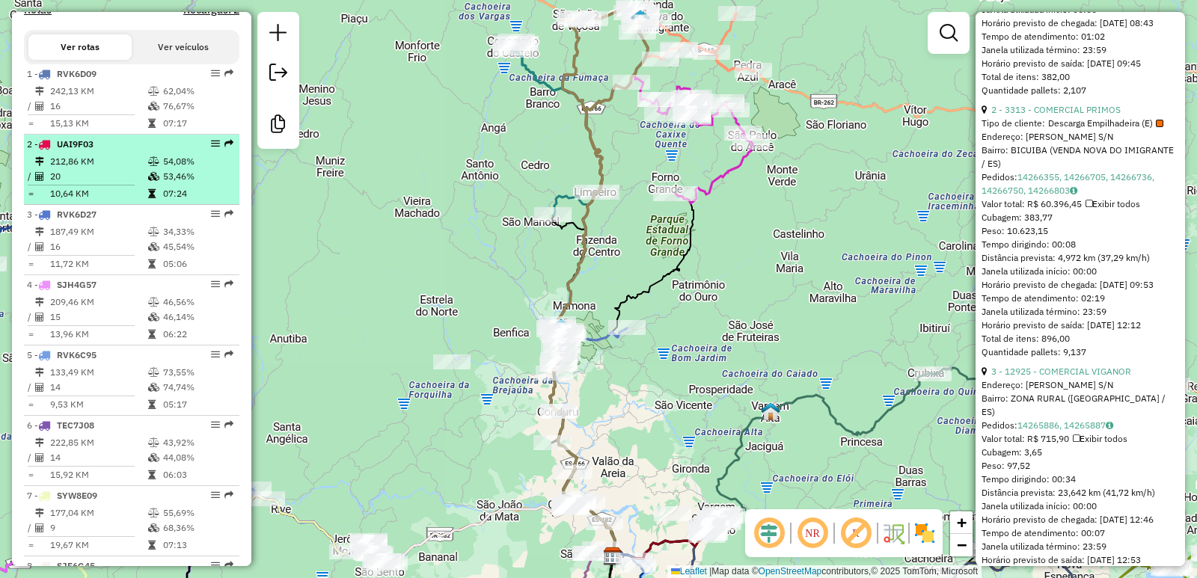
scroll to position [449, 0]
